Goal: Information Seeking & Learning: Find specific fact

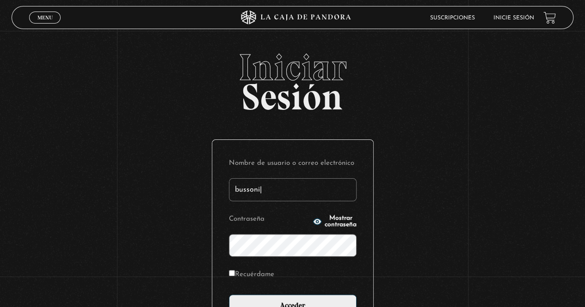
click at [285, 187] on input "bussoni|" at bounding box center [293, 189] width 128 height 23
type input "bussoni"
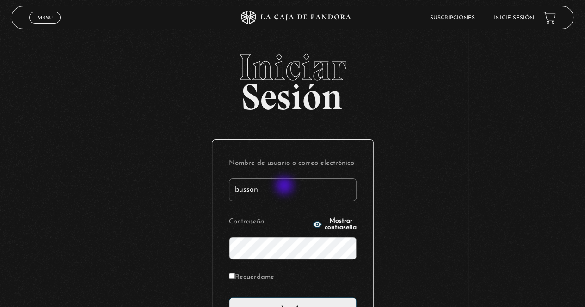
click at [338, 225] on span "Mostrar contraseña" at bounding box center [340, 224] width 32 height 13
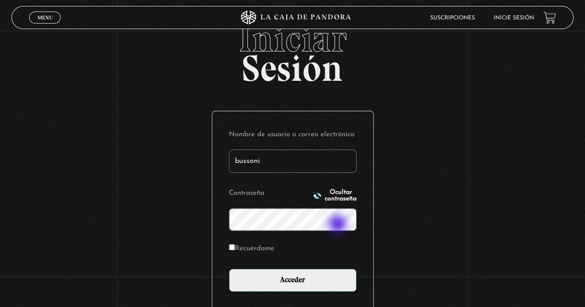
scroll to position [31, 0]
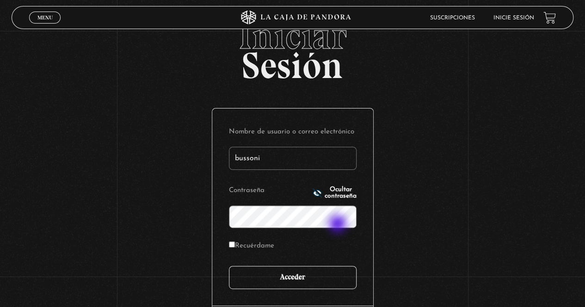
click at [263, 275] on input "Acceder" at bounding box center [293, 277] width 128 height 23
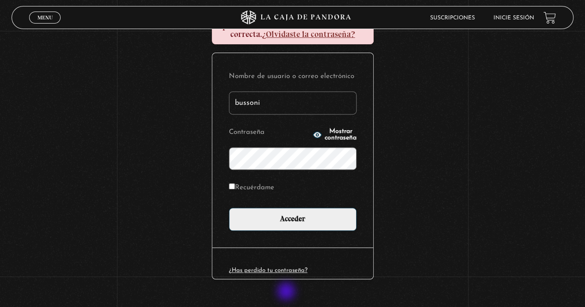
scroll to position [130, 0]
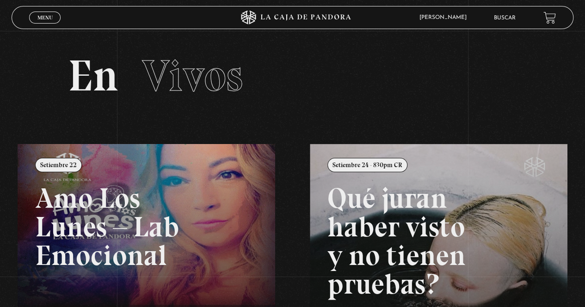
click at [38, 17] on span "Menu" at bounding box center [44, 18] width 15 height 6
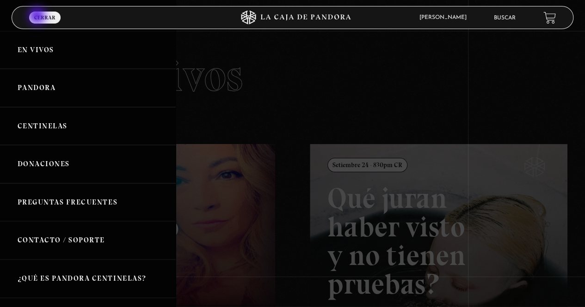
click at [30, 89] on link "Pandora" at bounding box center [88, 88] width 176 height 38
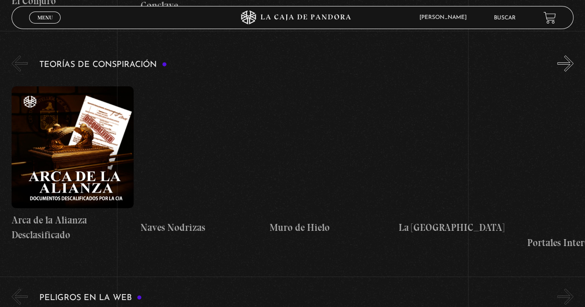
scroll to position [1783, 0]
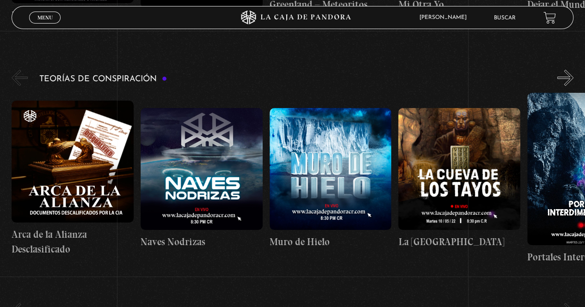
click at [508, 19] on link "Buscar" at bounding box center [505, 18] width 22 height 6
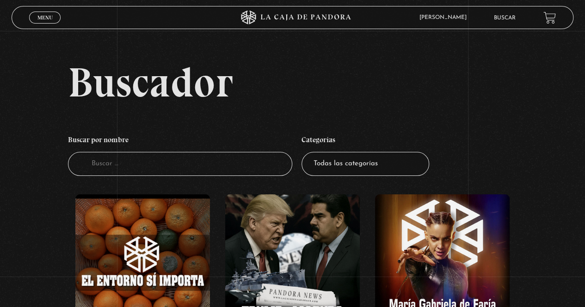
click at [175, 163] on input "Buscador" at bounding box center [180, 164] width 225 height 24
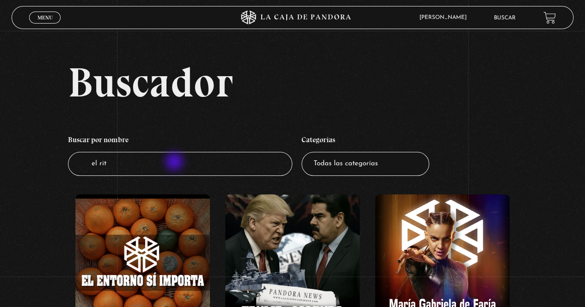
type input "el rito"
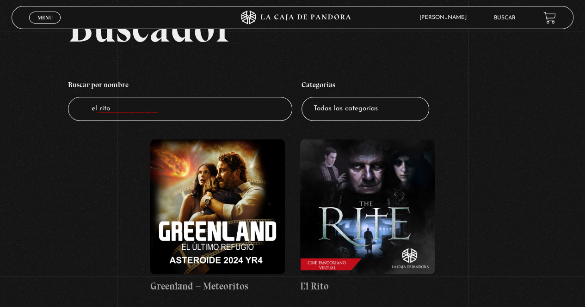
scroll to position [110, 0]
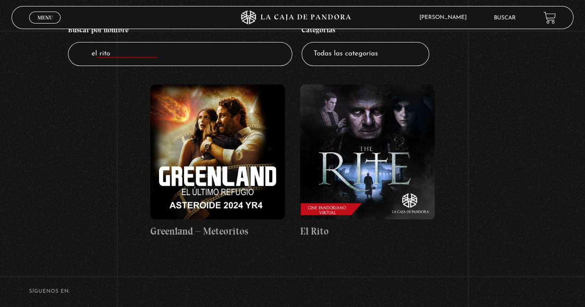
click at [382, 147] on figure at bounding box center [367, 152] width 135 height 135
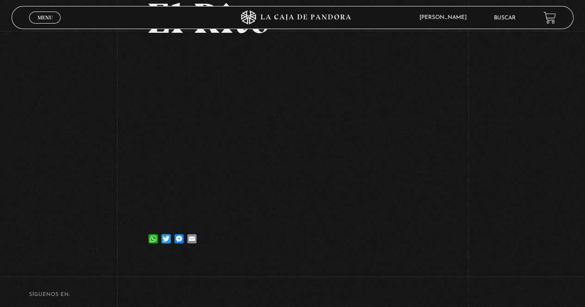
scroll to position [86, 0]
